Goal: Transaction & Acquisition: Purchase product/service

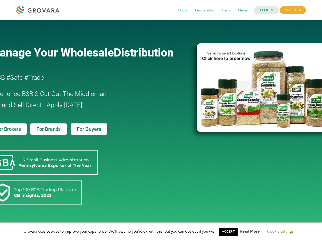
click at [230, 232] on link "ACCEPT" at bounding box center [228, 232] width 19 height 8
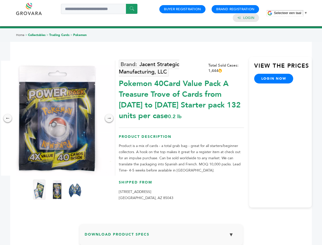
click at [291, 13] on span "Selecteer een taal" at bounding box center [287, 13] width 27 height 4
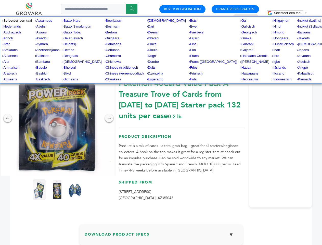
click at [57, 118] on img at bounding box center [57, 118] width 115 height 115
click at [0, 0] on div "×" at bounding box center [0, 0] width 0 height 0
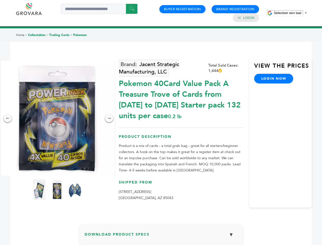
click at [109, 118] on div "→" at bounding box center [109, 118] width 8 height 8
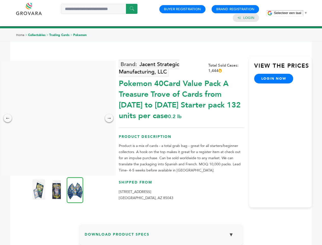
click at [39, 189] on img at bounding box center [38, 189] width 13 height 20
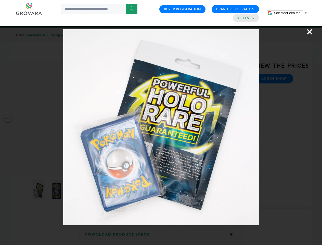
click at [57, 189] on div "×" at bounding box center [161, 122] width 322 height 245
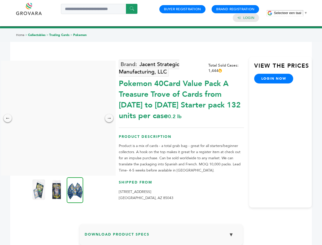
click at [75, 189] on img at bounding box center [75, 190] width 17 height 26
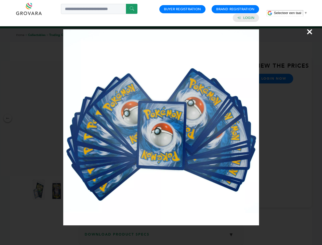
click at [161, 236] on div "×" at bounding box center [161, 122] width 322 height 245
